Goal: Task Accomplishment & Management: Use online tool/utility

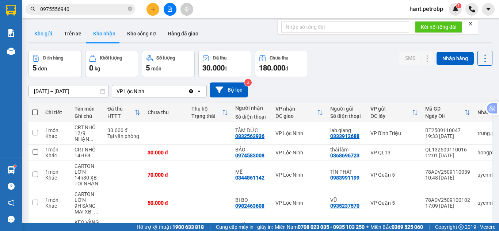
click at [44, 33] on button "Kho gửi" at bounding box center [43, 34] width 30 height 18
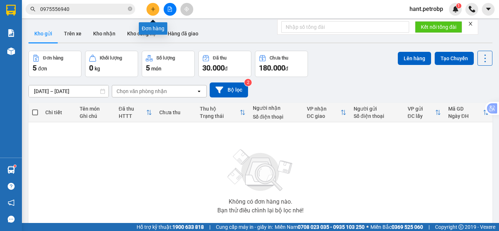
click at [151, 6] on button at bounding box center [152, 9] width 13 height 13
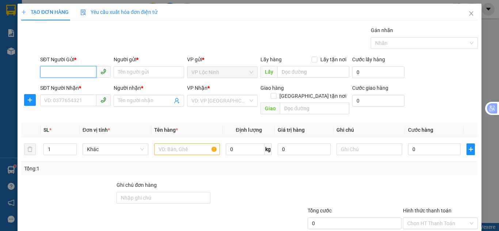
click at [79, 76] on input "SĐT Người Gửi *" at bounding box center [68, 72] width 56 height 12
click at [73, 88] on div "0374796923 - TRÂM" at bounding box center [74, 87] width 61 height 8
type input "0374796923"
type input "TRÂM"
type input "0961978487"
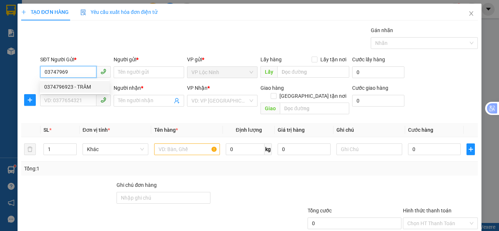
type input "CHỊ HƯỜNG"
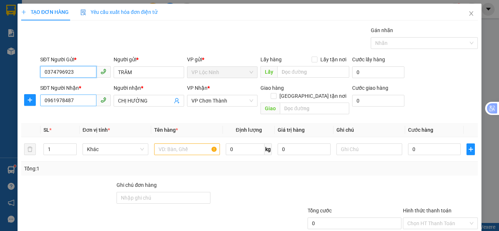
type input "0374796923"
drag, startPoint x: 77, startPoint y: 100, endPoint x: 30, endPoint y: 105, distance: 46.6
click at [30, 105] on div "SĐT Người Nhận * 0961978487 0961978487 Người nhận * CHỊ HƯỜNG VP Nhận * VP Chơn…" at bounding box center [249, 101] width 458 height 34
type input "30.000"
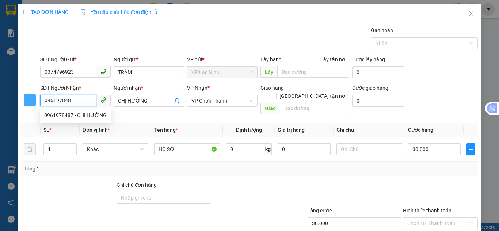
type input "0961978487"
drag, startPoint x: 74, startPoint y: 115, endPoint x: 88, endPoint y: 115, distance: 13.9
click at [75, 115] on div "0961978487 - CHỊ HƯỜNG" at bounding box center [75, 115] width 62 height 8
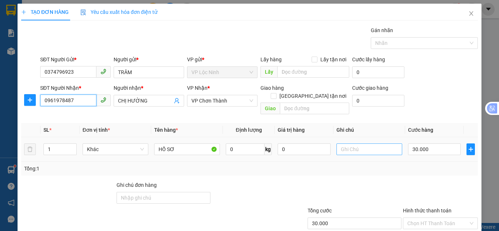
scroll to position [39, 0]
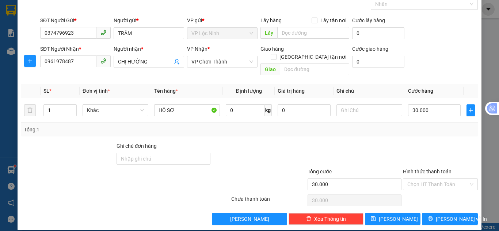
drag, startPoint x: 441, startPoint y: 176, endPoint x: 440, endPoint y: 169, distance: 6.6
click at [441, 179] on input "Hình thức thanh toán" at bounding box center [437, 184] width 61 height 11
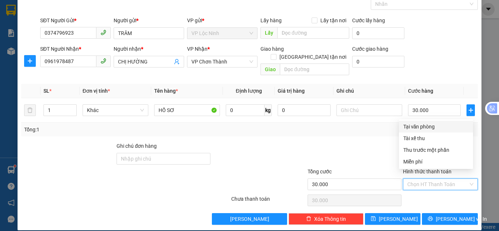
click at [427, 123] on div "Tại văn phòng" at bounding box center [435, 127] width 65 height 8
type input "0"
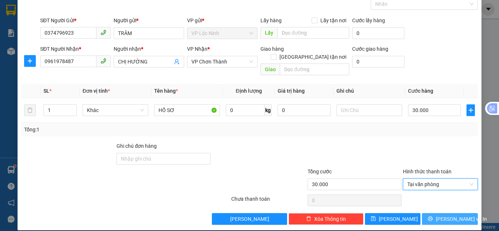
click at [446, 215] on span "[PERSON_NAME] và In" at bounding box center [460, 219] width 51 height 8
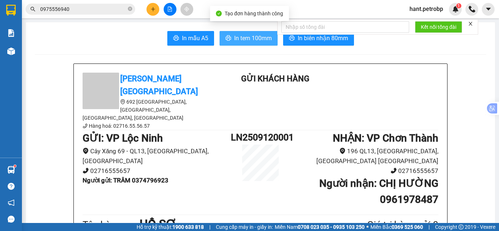
click at [255, 41] on span "In tem 100mm" at bounding box center [253, 38] width 38 height 9
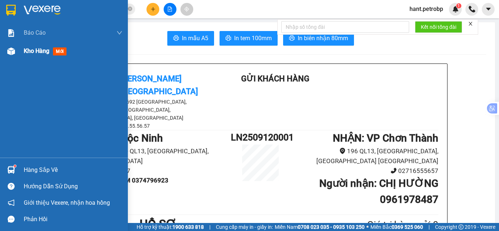
click at [12, 53] on img at bounding box center [11, 51] width 8 height 8
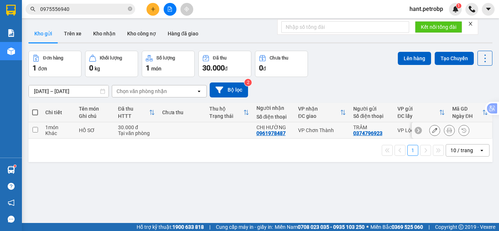
drag, startPoint x: 39, startPoint y: 130, endPoint x: 34, endPoint y: 131, distance: 4.8
click at [38, 130] on td at bounding box center [34, 130] width 13 height 16
checkbox input "true"
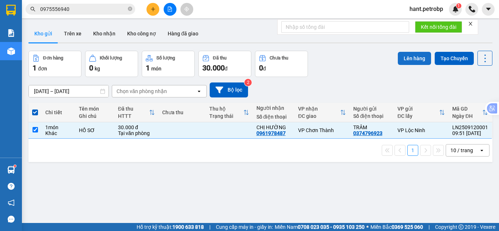
click at [411, 61] on button "Lên hàng" at bounding box center [414, 58] width 33 height 13
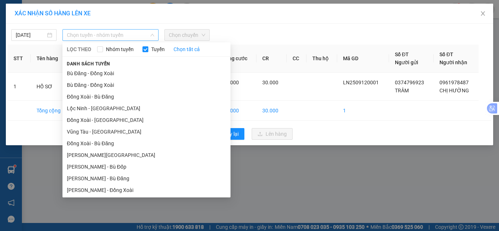
click at [119, 35] on span "Chọn tuyến - nhóm tuyến" at bounding box center [110, 35] width 87 height 11
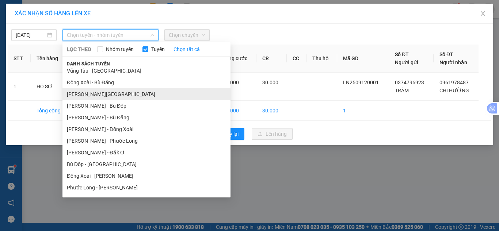
scroll to position [73, 0]
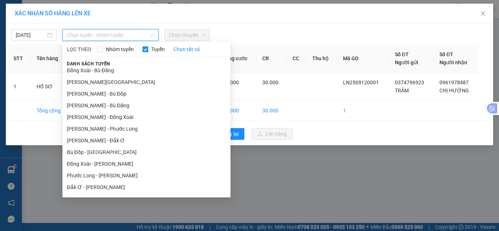
drag, startPoint x: 112, startPoint y: 154, endPoint x: 115, endPoint y: 151, distance: 3.9
click at [112, 154] on li "Bù Đốp - [GEOGRAPHIC_DATA]" at bounding box center [146, 152] width 168 height 12
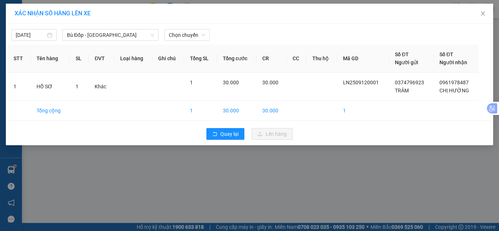
click at [176, 27] on div "[DATE] [GEOGRAPHIC_DATA] - [GEOGRAPHIC_DATA] LỌC THEO Nhóm tuyến Tuyến Chọn tất…" at bounding box center [249, 33] width 483 height 15
click at [179, 31] on span "Chọn chuyến" at bounding box center [187, 35] width 37 height 11
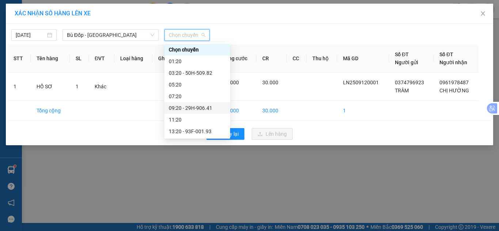
click at [195, 110] on div "09:20 - 29H-906.41" at bounding box center [197, 108] width 57 height 8
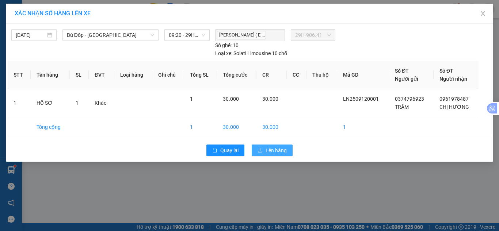
click at [281, 150] on span "Lên hàng" at bounding box center [275, 150] width 21 height 8
